Goal: Connect with others: Connect with other users

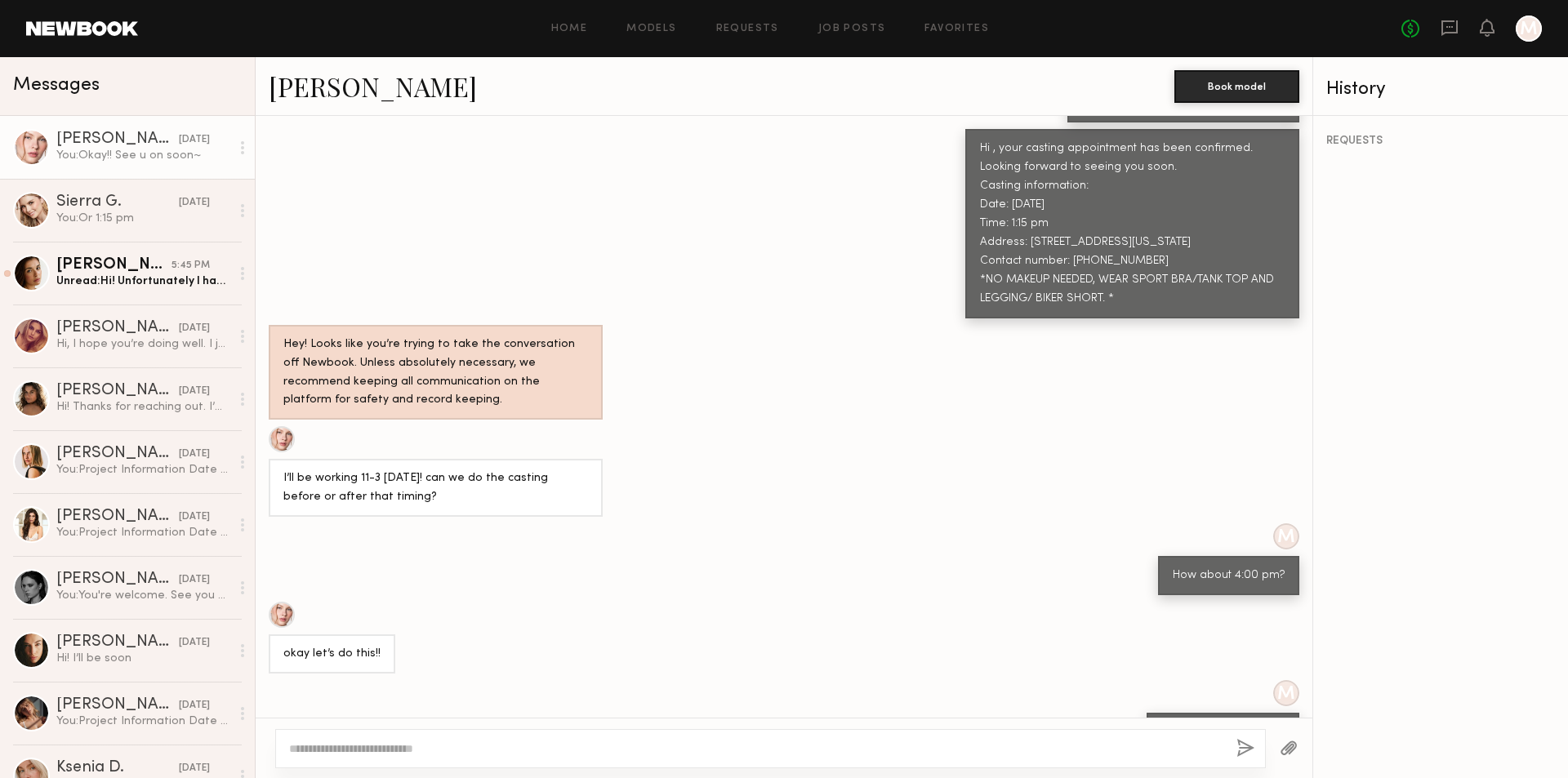
scroll to position [3800, 0]
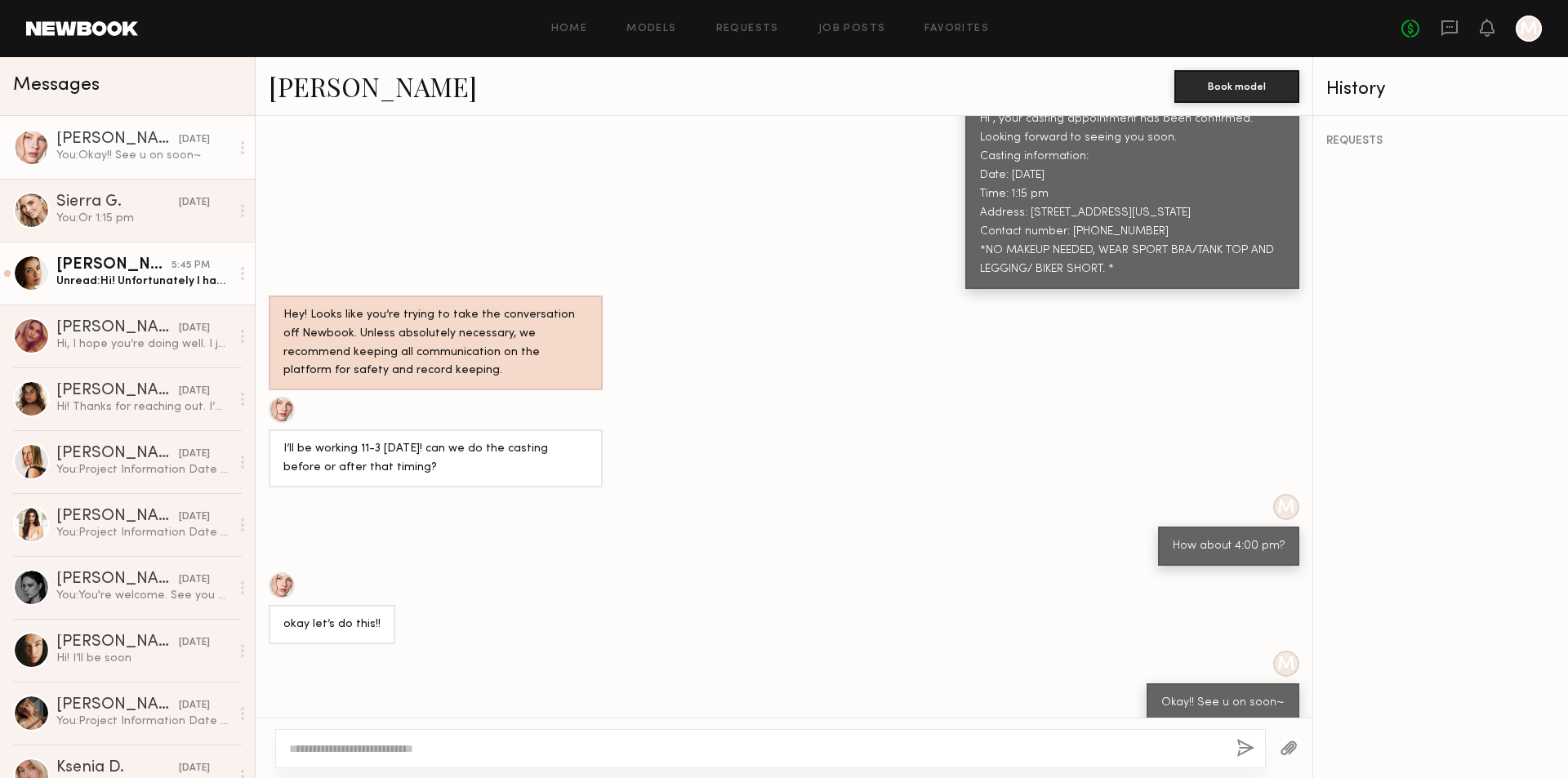
click at [139, 263] on div "[PERSON_NAME]" at bounding box center [114, 266] width 116 height 16
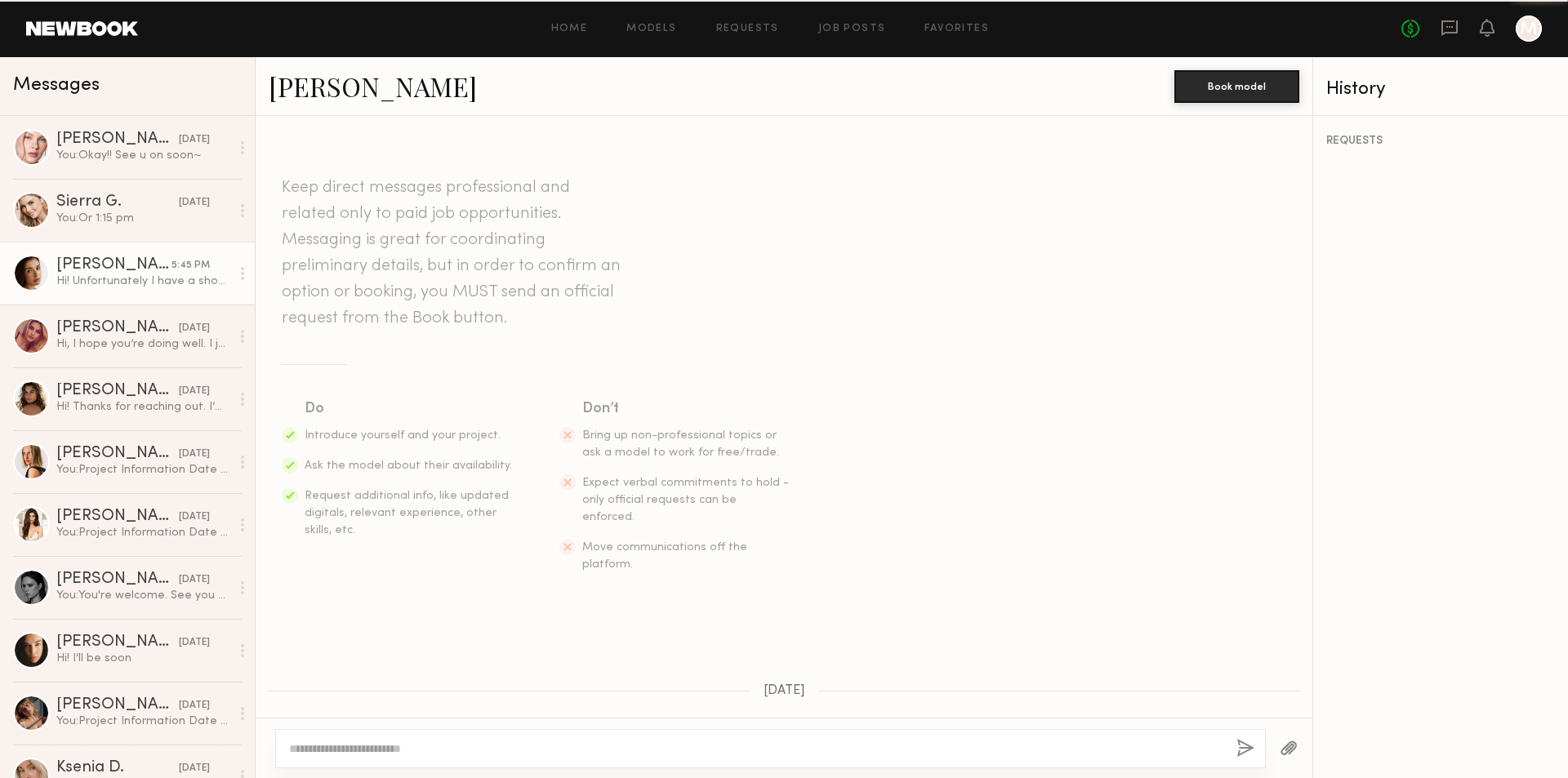
scroll to position [1489, 0]
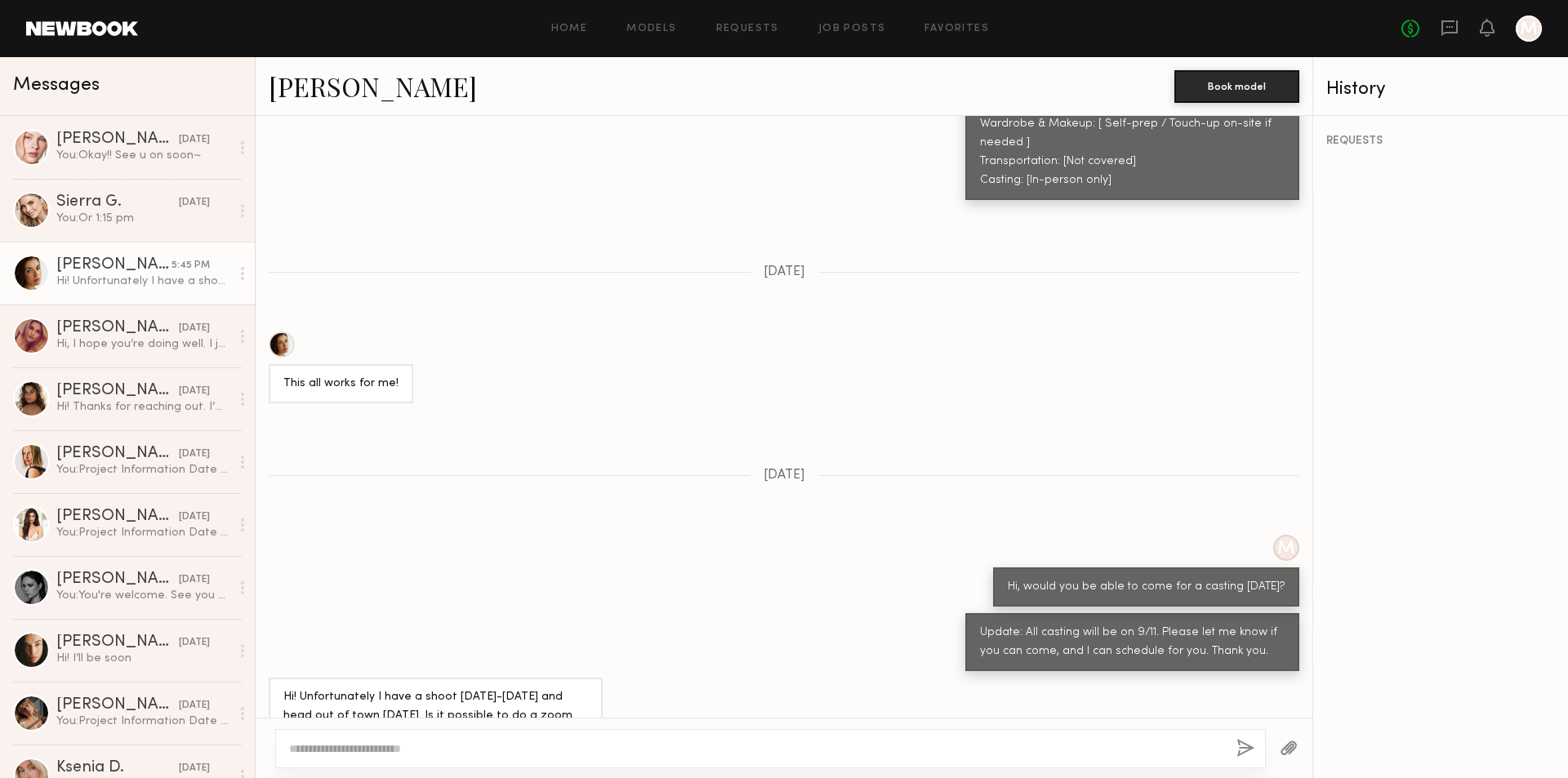
click at [340, 94] on link "[PERSON_NAME]" at bounding box center [372, 86] width 208 height 35
